Goal: Transaction & Acquisition: Download file/media

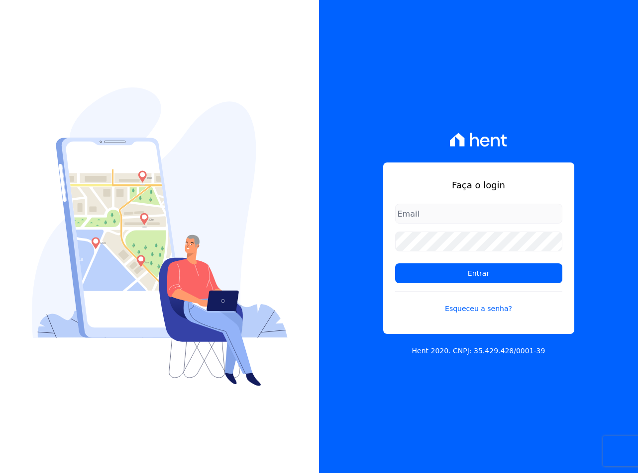
type input "[EMAIL_ADDRESS][DOMAIN_NAME]"
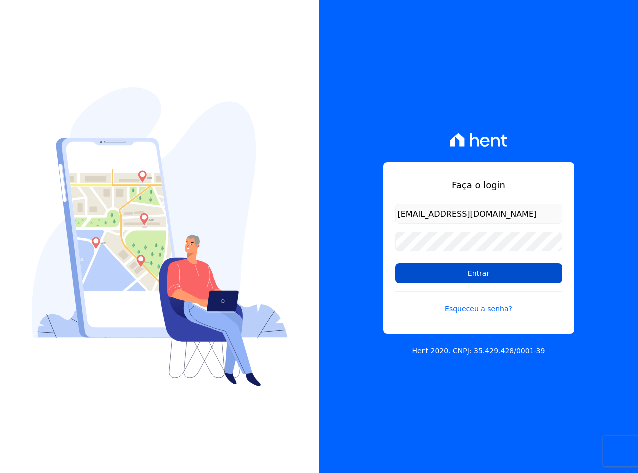
click at [408, 274] on input "Entrar" at bounding box center [478, 274] width 167 height 20
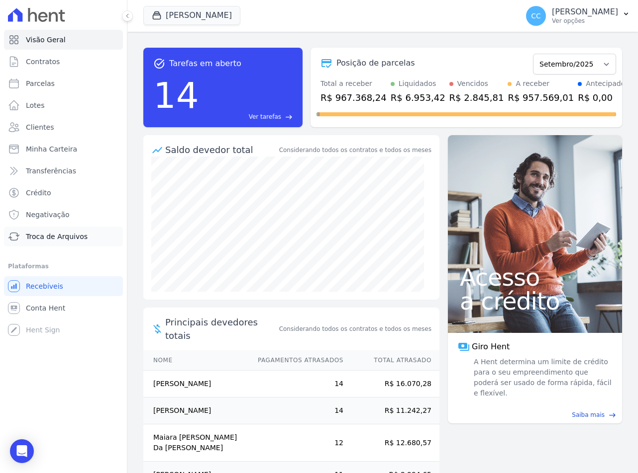
click at [51, 237] on span "Troca de Arquivos" at bounding box center [57, 237] width 62 height 10
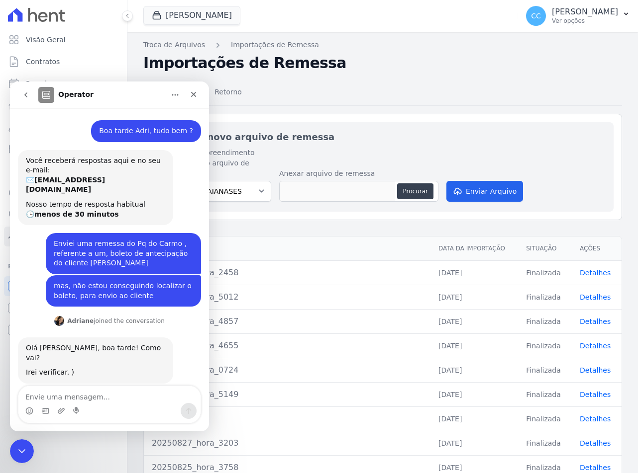
scroll to position [160, 0]
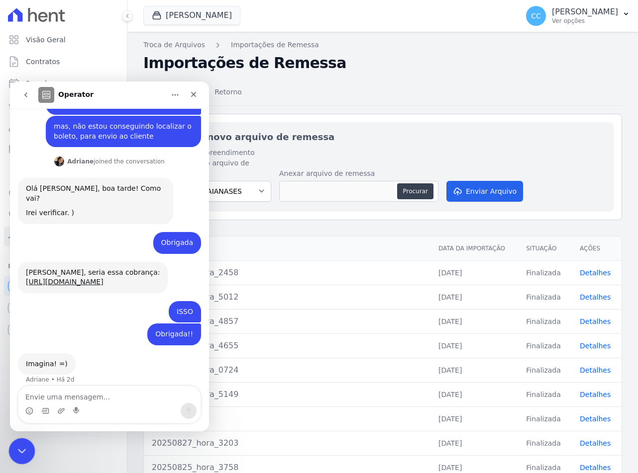
click at [12, 451] on div "Encerramento do Messenger da Intercom" at bounding box center [20, 450] width 24 height 24
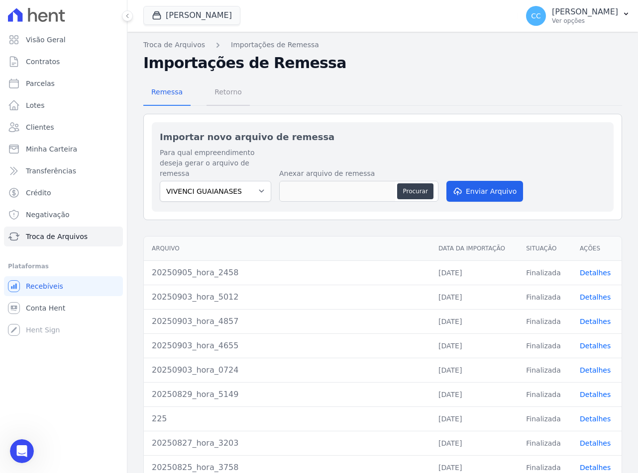
click at [226, 98] on span "Retorno" at bounding box center [227, 92] width 39 height 20
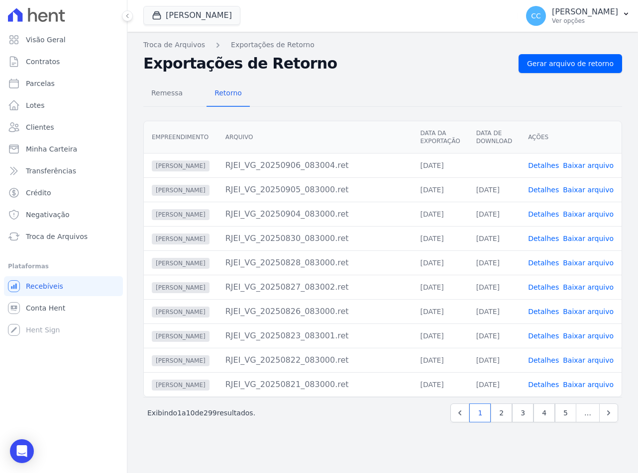
click at [582, 169] on link "Baixar arquivo" at bounding box center [587, 166] width 51 height 8
click at [178, 19] on button "[PERSON_NAME]" at bounding box center [191, 15] width 97 height 19
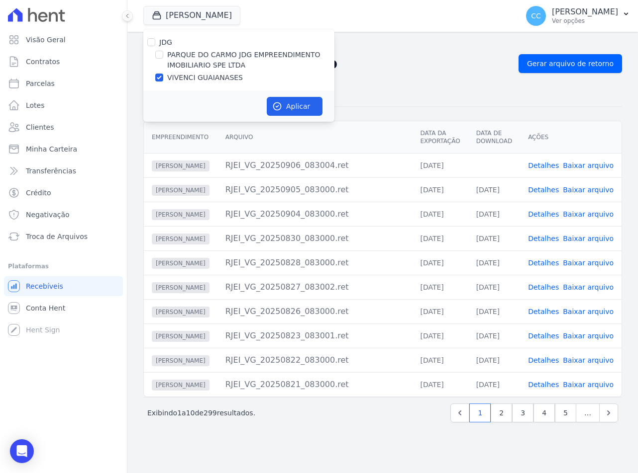
drag, startPoint x: 163, startPoint y: 55, endPoint x: 187, endPoint y: 87, distance: 40.5
click at [163, 55] on div "PARQUE DO CARMO JDG EMPREENDIMENTO IMOBILIARIO SPE LTDA" at bounding box center [238, 60] width 191 height 21
click at [176, 60] on label "PARQUE DO CARMO JDG EMPREENDIMENTO IMOBILIARIO SPE LTDA" at bounding box center [250, 60] width 167 height 21
click at [163, 59] on input "PARQUE DO CARMO JDG EMPREENDIMENTO IMOBILIARIO SPE LTDA" at bounding box center [159, 55] width 8 height 8
checkbox input "true"
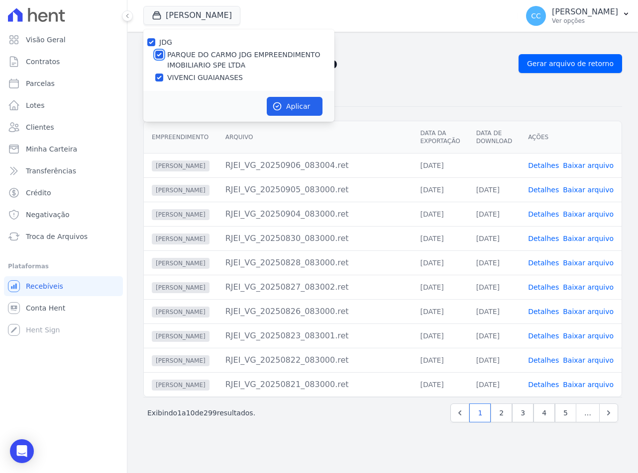
checkbox input "true"
click at [175, 82] on label "VIVENCI GUAIANASES" at bounding box center [205, 78] width 76 height 10
click at [163, 82] on input "VIVENCI GUAIANASES" at bounding box center [159, 78] width 8 height 8
checkbox input "false"
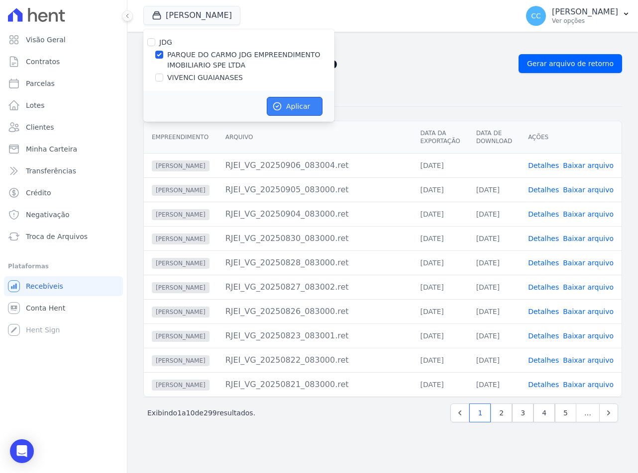
click at [313, 103] on button "Aplicar" at bounding box center [295, 106] width 56 height 19
